Goal: Task Accomplishment & Management: Manage account settings

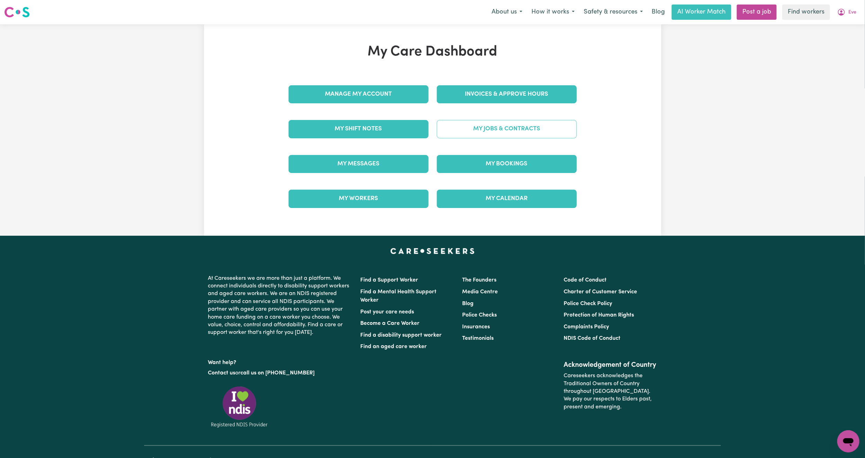
click at [472, 126] on link "My Jobs & Contracts" at bounding box center [507, 129] width 140 height 18
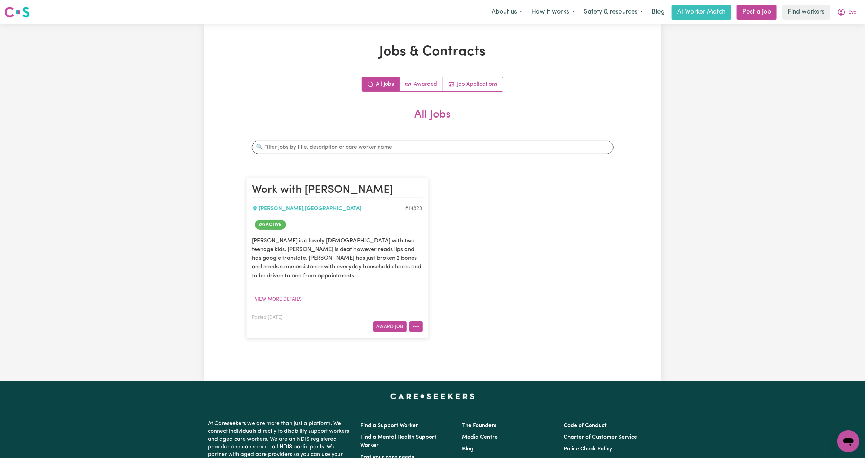
click at [416, 326] on circle "More options" at bounding box center [416, 326] width 1 height 1
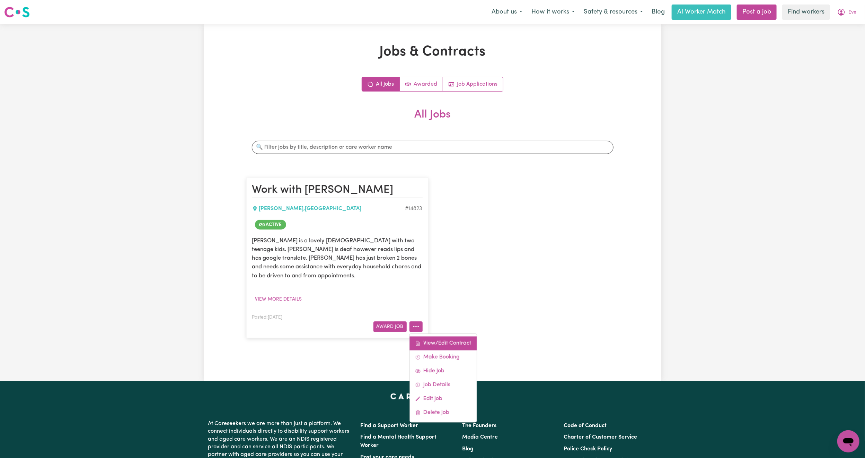
click at [435, 336] on link "View/Edit Contract" at bounding box center [443, 343] width 67 height 14
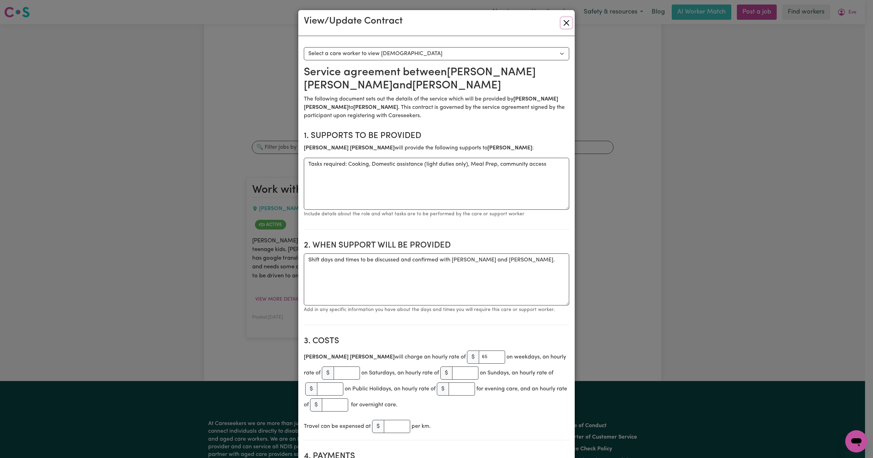
click at [561, 21] on button "Close" at bounding box center [566, 22] width 11 height 11
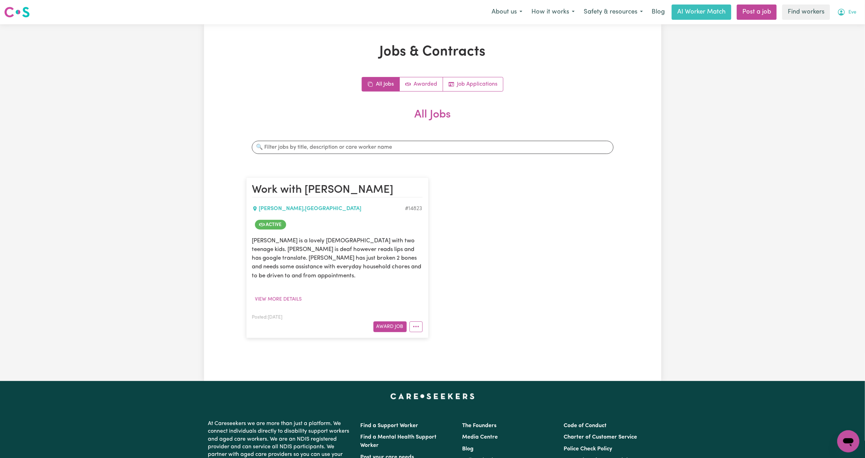
click at [852, 9] on span "Eve" at bounding box center [853, 13] width 8 height 8
click at [836, 22] on link "My Dashboard" at bounding box center [833, 26] width 55 height 13
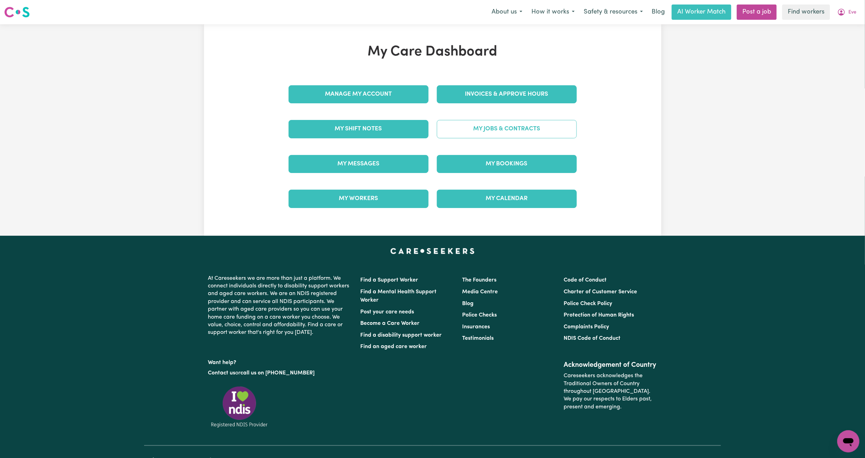
click at [463, 125] on link "My Jobs & Contracts" at bounding box center [507, 129] width 140 height 18
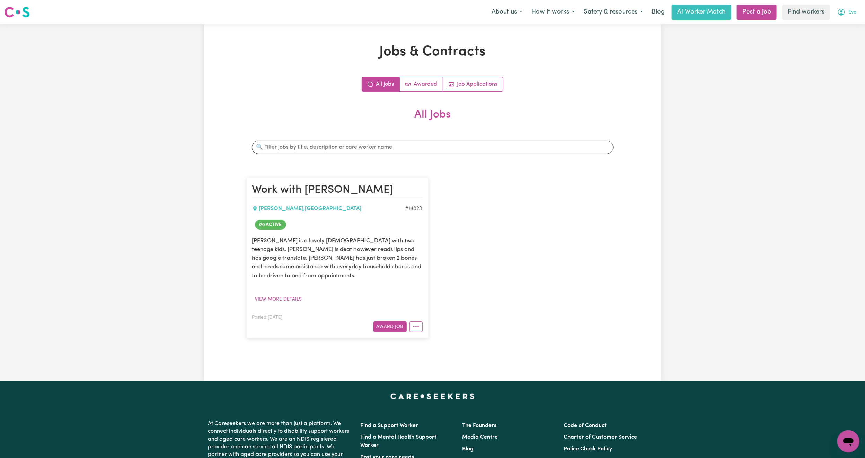
drag, startPoint x: 850, startPoint y: 14, endPoint x: 840, endPoint y: 16, distance: 9.6
click at [849, 14] on span "Eve" at bounding box center [853, 13] width 8 height 8
click at [825, 26] on link "My Dashboard" at bounding box center [833, 26] width 55 height 13
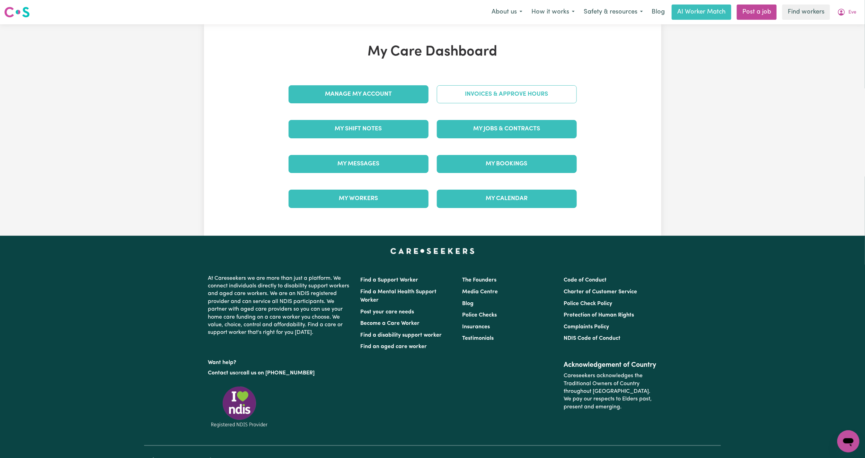
click at [453, 97] on link "Invoices & Approve Hours" at bounding box center [507, 94] width 140 height 18
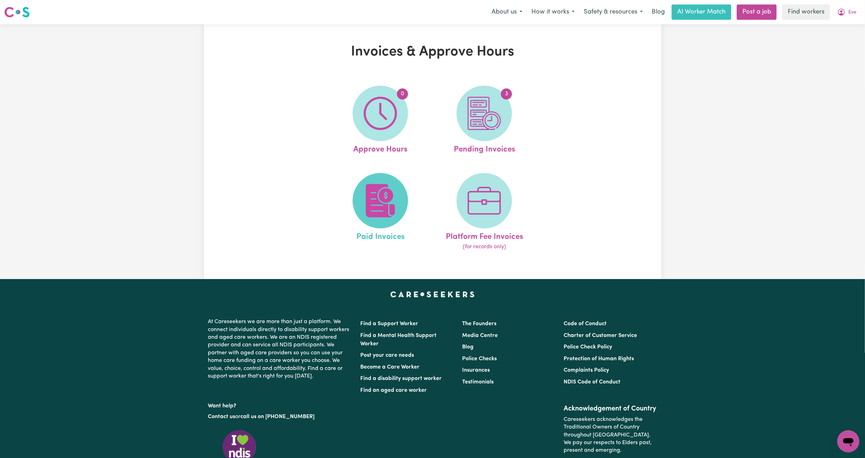
click at [359, 196] on span at bounding box center [380, 200] width 55 height 55
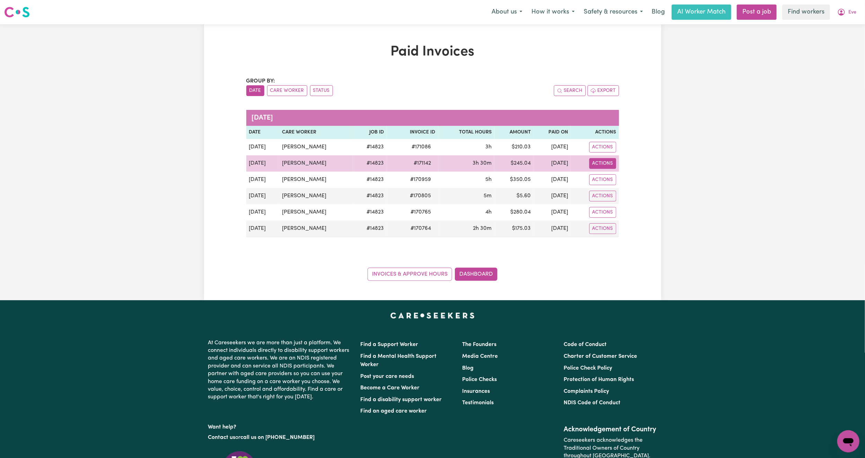
click at [603, 152] on button "Actions" at bounding box center [602, 147] width 27 height 11
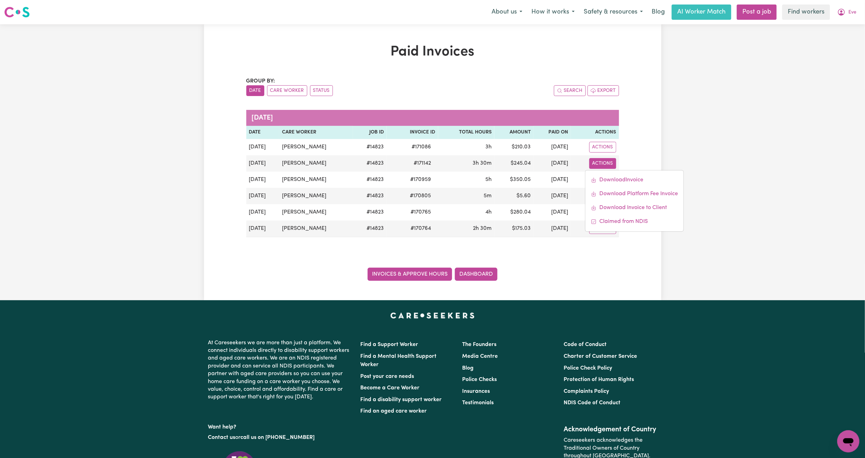
click at [400, 276] on link "Invoices & Approve Hours" at bounding box center [410, 274] width 85 height 13
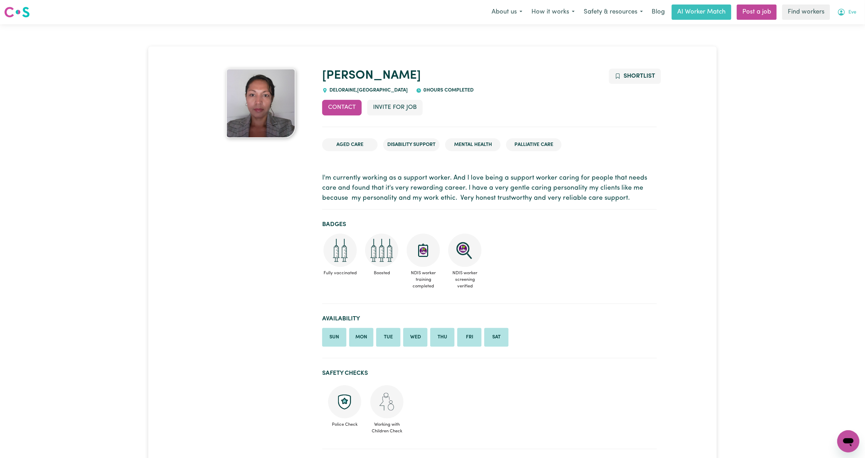
drag, startPoint x: 845, startPoint y: 12, endPoint x: 840, endPoint y: 15, distance: 5.3
click at [845, 12] on icon "My Account" at bounding box center [842, 12] width 8 height 8
click at [829, 46] on link "Logout" at bounding box center [833, 39] width 55 height 13
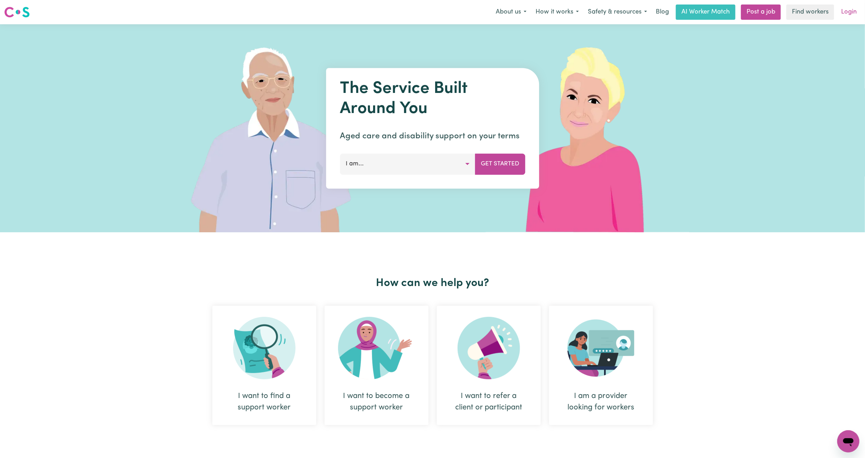
click at [856, 15] on link "Login" at bounding box center [849, 12] width 24 height 15
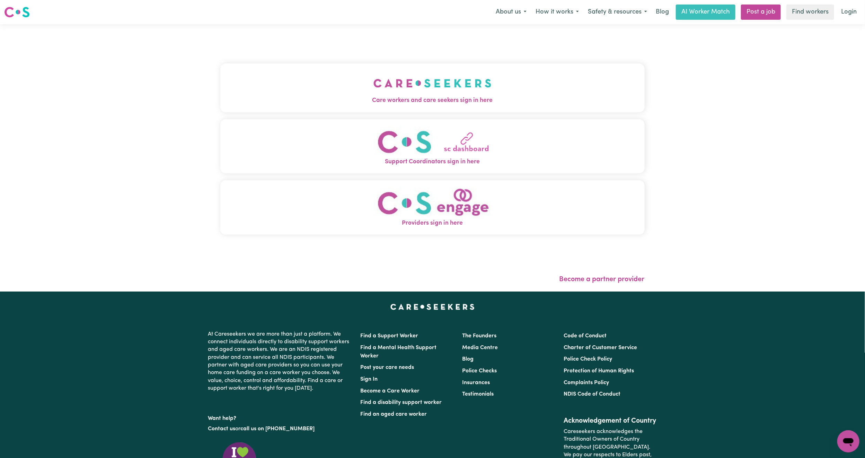
click at [278, 51] on div "Care workers and care seekers sign in here Support Coordinators sign in here Pr…" at bounding box center [432, 152] width 425 height 229
click at [280, 89] on button "Care workers and care seekers sign in here" at bounding box center [432, 87] width 425 height 49
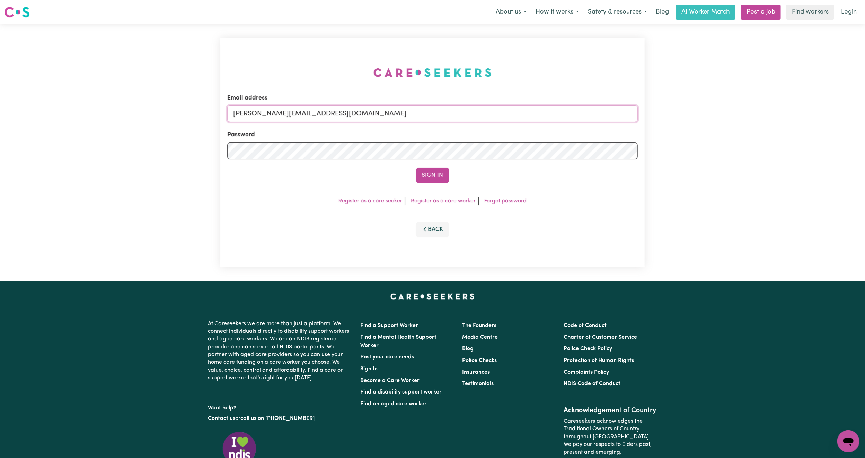
click at [288, 116] on input "[PERSON_NAME][EMAIL_ADDRESS][DOMAIN_NAME]" at bounding box center [432, 113] width 411 height 17
drag, startPoint x: 272, startPoint y: 113, endPoint x: 501, endPoint y: 134, distance: 230.0
click at [501, 134] on form "Email address [EMAIL_ADDRESS][PERSON_NAME][DOMAIN_NAME] Password Sign In" at bounding box center [432, 138] width 411 height 89
type input "[EMAIL_ADDRESS][DOMAIN_NAME]"
click at [447, 169] on button "Sign In" at bounding box center [432, 175] width 33 height 15
